Goal: Navigation & Orientation: Find specific page/section

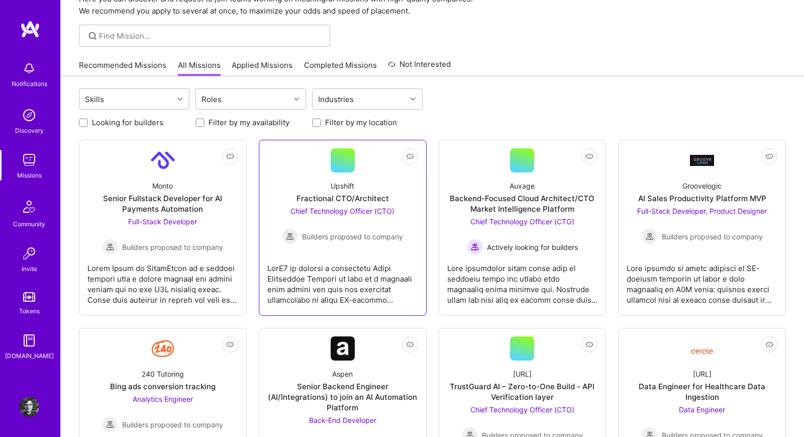
scroll to position [30, 0]
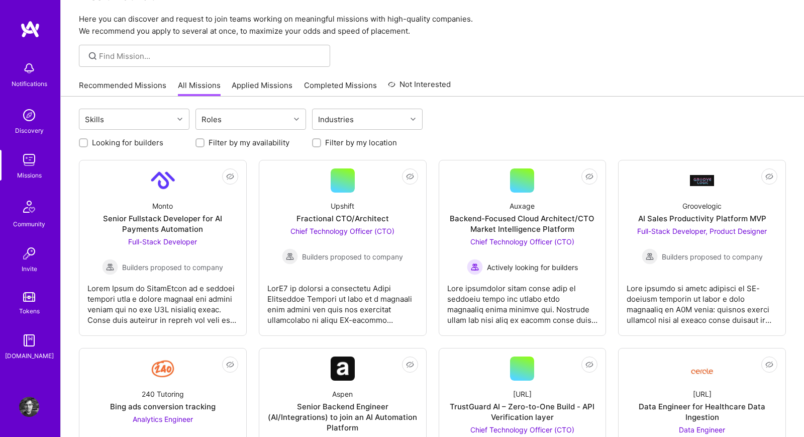
click at [132, 87] on link "Recommended Missions" at bounding box center [122, 88] width 87 height 17
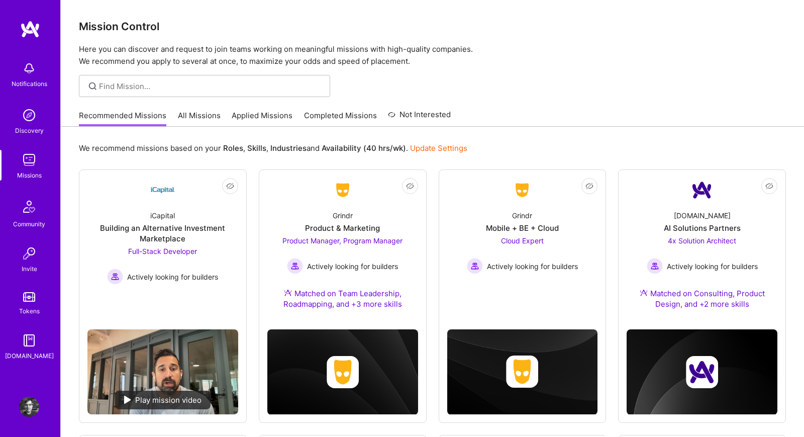
click at [181, 123] on link "All Missions" at bounding box center [199, 118] width 43 height 17
